Goal: Task Accomplishment & Management: Manage account settings

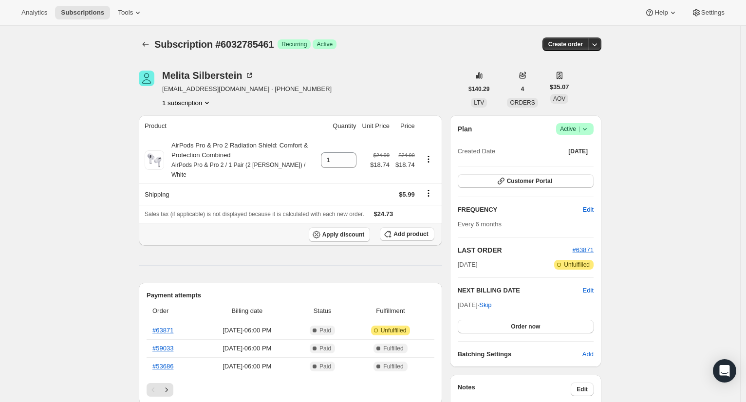
scroll to position [13, 0]
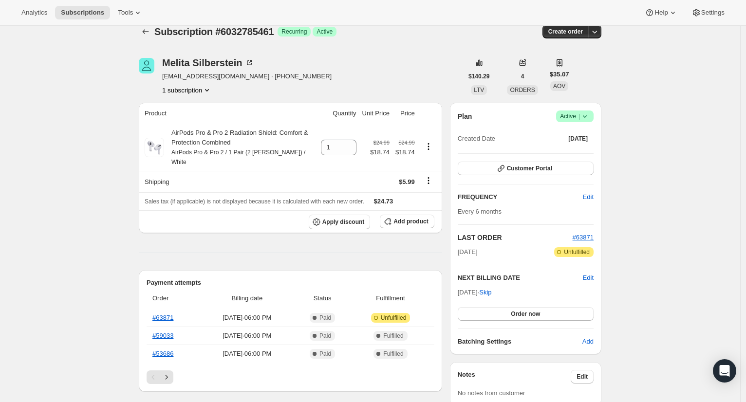
click at [581, 119] on span "Active |" at bounding box center [575, 117] width 30 height 10
click at [580, 149] on span "Cancel subscription" at bounding box center [575, 152] width 55 height 7
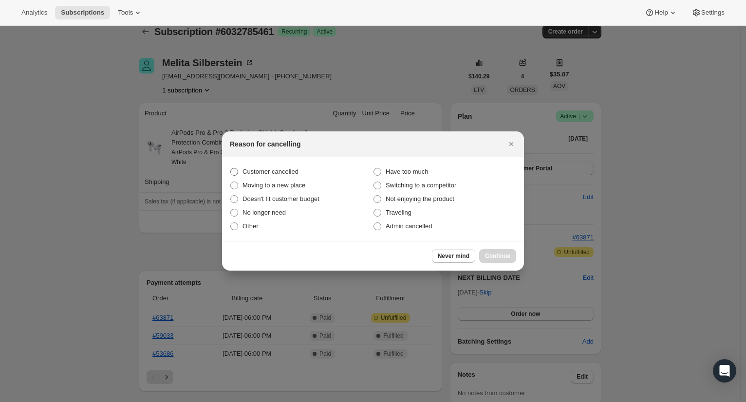
click at [271, 172] on span "Customer cancelled" at bounding box center [271, 171] width 56 height 7
click at [231, 169] on input "Customer cancelled" at bounding box center [230, 168] width 0 height 0
radio input "true"
click at [496, 259] on span "Continue" at bounding box center [497, 256] width 25 height 8
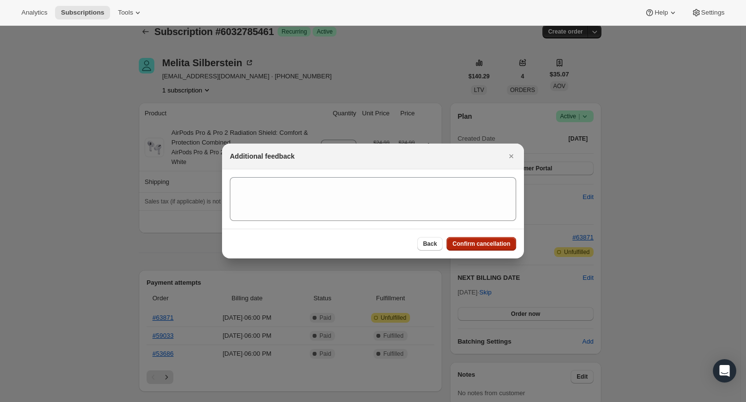
click at [477, 241] on span "Confirm cancellation" at bounding box center [482, 244] width 58 height 8
